Goal: Task Accomplishment & Management: Use online tool/utility

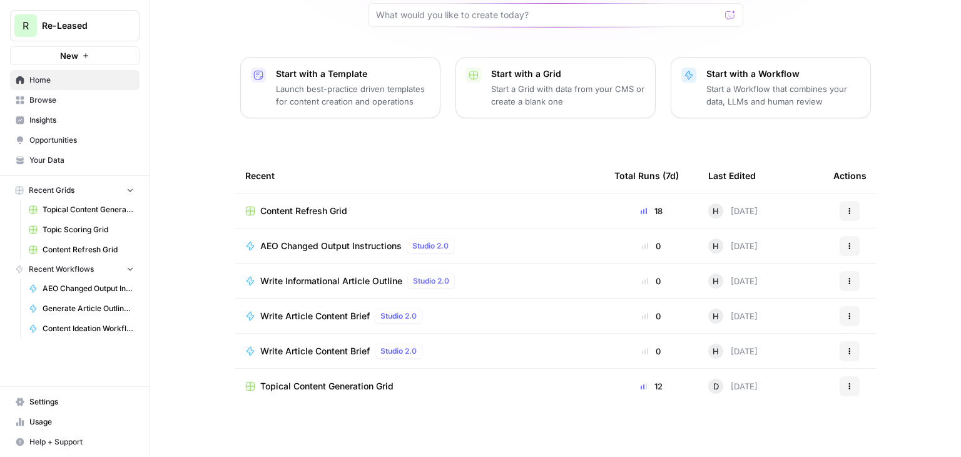
scroll to position [118, 0]
click at [86, 224] on span "Topic Scoring Grid" at bounding box center [88, 229] width 91 height 11
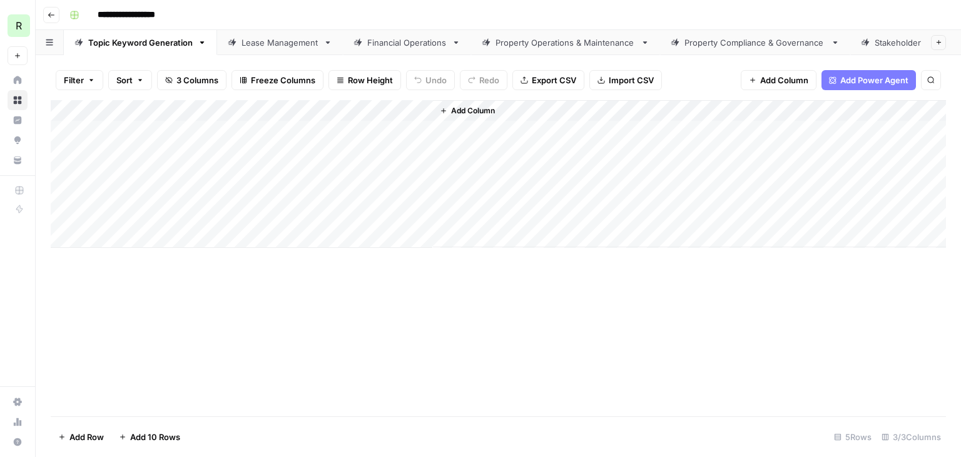
click at [50, 11] on icon "button" at bounding box center [52, 15] width 8 height 8
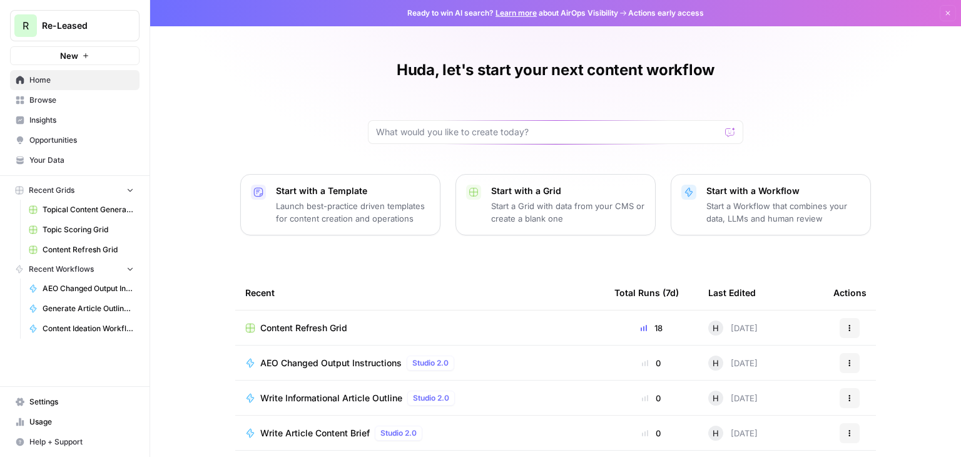
click at [108, 208] on span "Topical Content Generation Grid" at bounding box center [88, 209] width 91 height 11
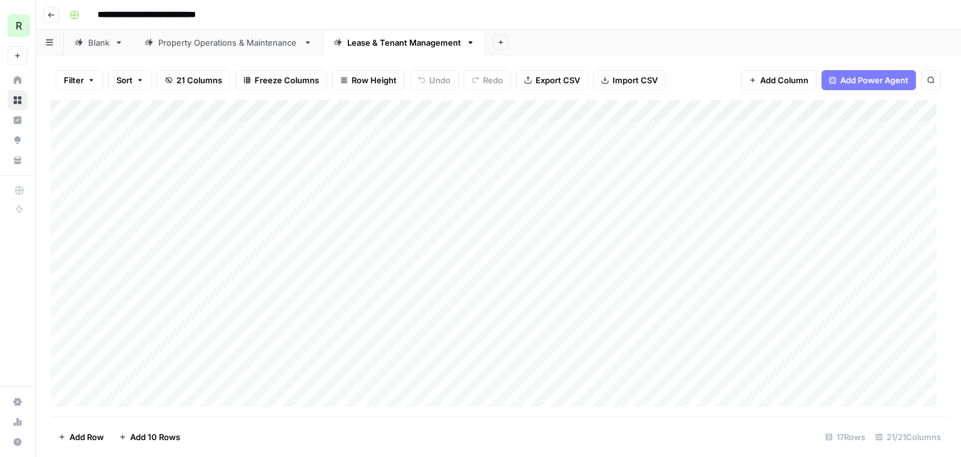
click at [385, 302] on div "Add Column" at bounding box center [499, 258] width 896 height 316
click at [281, 317] on div "Add Column" at bounding box center [499, 258] width 896 height 316
click at [184, 148] on div "Add Column" at bounding box center [499, 258] width 896 height 316
drag, startPoint x: 183, startPoint y: 170, endPoint x: 183, endPoint y: 176, distance: 6.9
click at [183, 170] on div "Add Column" at bounding box center [499, 258] width 896 height 316
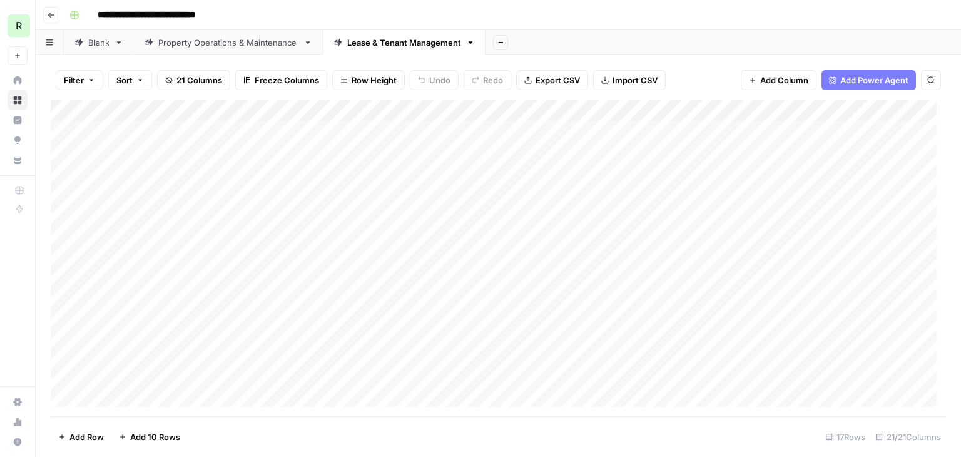
click at [180, 189] on div "Add Column" at bounding box center [499, 258] width 896 height 316
click at [180, 214] on div "Add Column" at bounding box center [499, 258] width 896 height 316
click at [178, 227] on div "Add Column" at bounding box center [499, 258] width 896 height 316
click at [165, 276] on div "Add Column" at bounding box center [499, 258] width 896 height 316
click at [174, 235] on div "Add Column" at bounding box center [499, 258] width 896 height 316
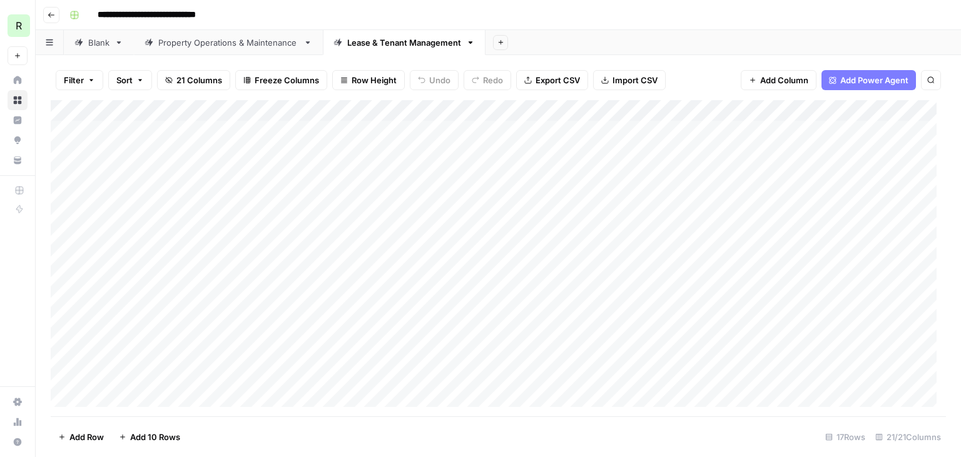
click at [174, 264] on div "Add Column" at bounding box center [499, 258] width 896 height 316
click at [177, 286] on div "Add Column" at bounding box center [499, 258] width 896 height 316
click at [178, 309] on div "Add Column" at bounding box center [499, 258] width 896 height 316
click at [168, 275] on div "Add Column" at bounding box center [499, 258] width 896 height 316
click at [173, 256] on div "Add Column" at bounding box center [499, 258] width 896 height 316
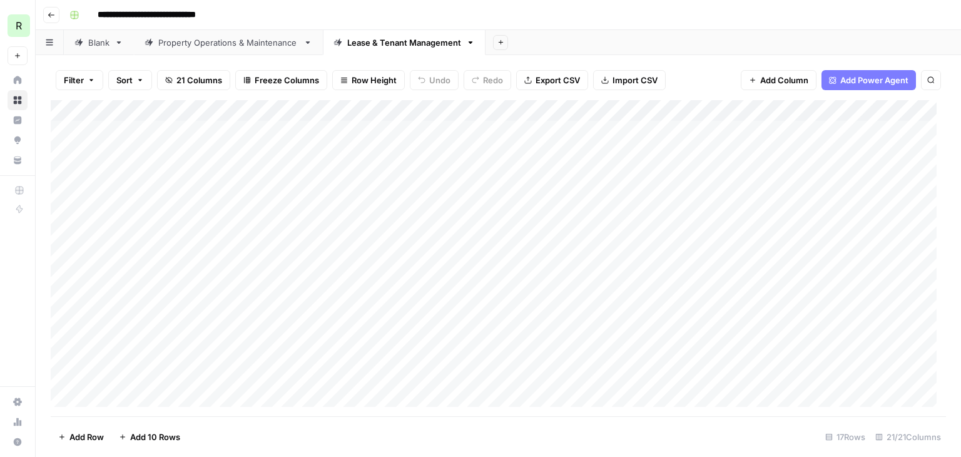
click at [182, 233] on div "Add Column" at bounding box center [499, 258] width 896 height 316
click at [189, 216] on div "Add Column" at bounding box center [499, 258] width 896 height 316
click at [197, 193] on div "Add Column" at bounding box center [499, 258] width 896 height 316
click at [202, 175] on div "Add Column" at bounding box center [499, 258] width 896 height 316
click at [205, 143] on div "Add Column" at bounding box center [499, 258] width 896 height 316
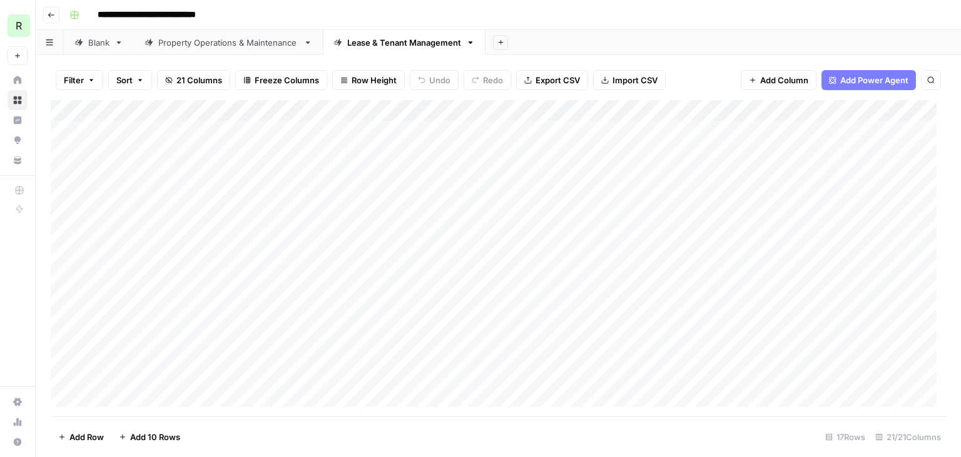
click at [210, 131] on div "Add Column" at bounding box center [499, 258] width 896 height 316
